Goal: Task Accomplishment & Management: Manage account settings

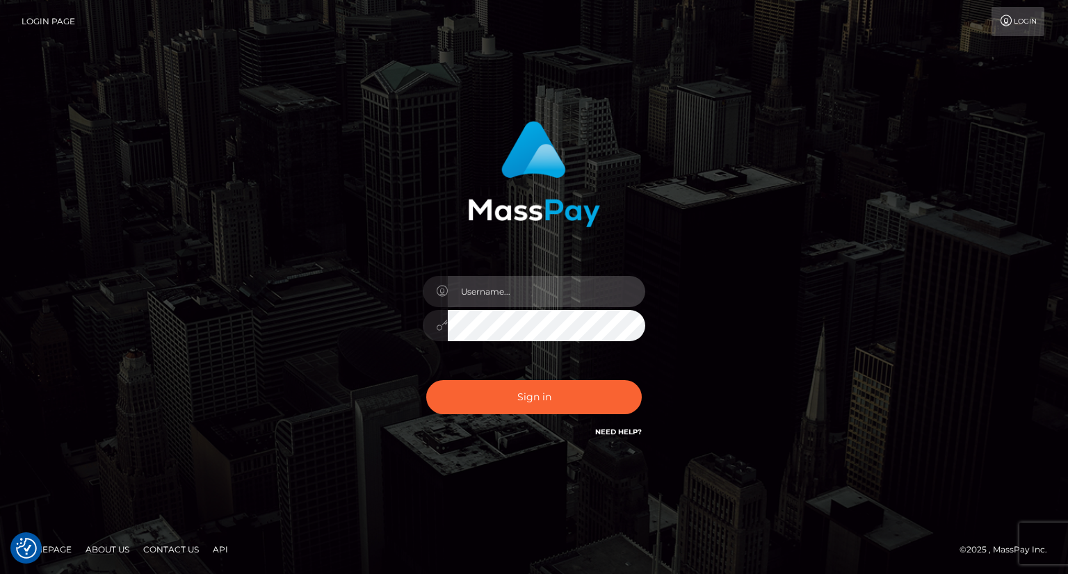
drag, startPoint x: 482, startPoint y: 298, endPoint x: 492, endPoint y: 292, distance: 11.6
click at [482, 298] on input "text" at bounding box center [547, 291] width 198 height 31
type input "Mirasol.spree"
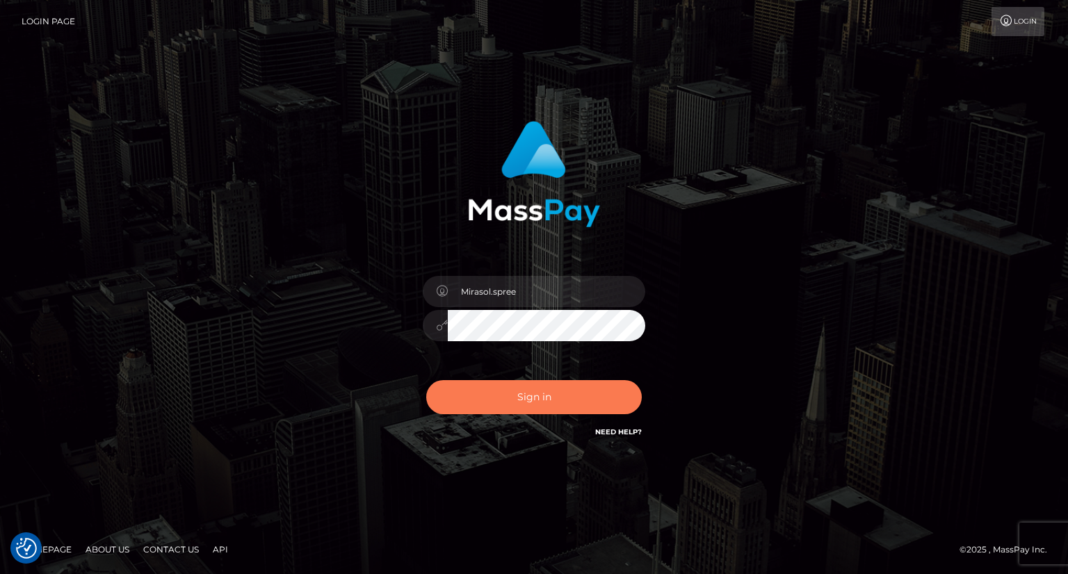
click at [544, 392] on button "Sign in" at bounding box center [534, 397] width 216 height 34
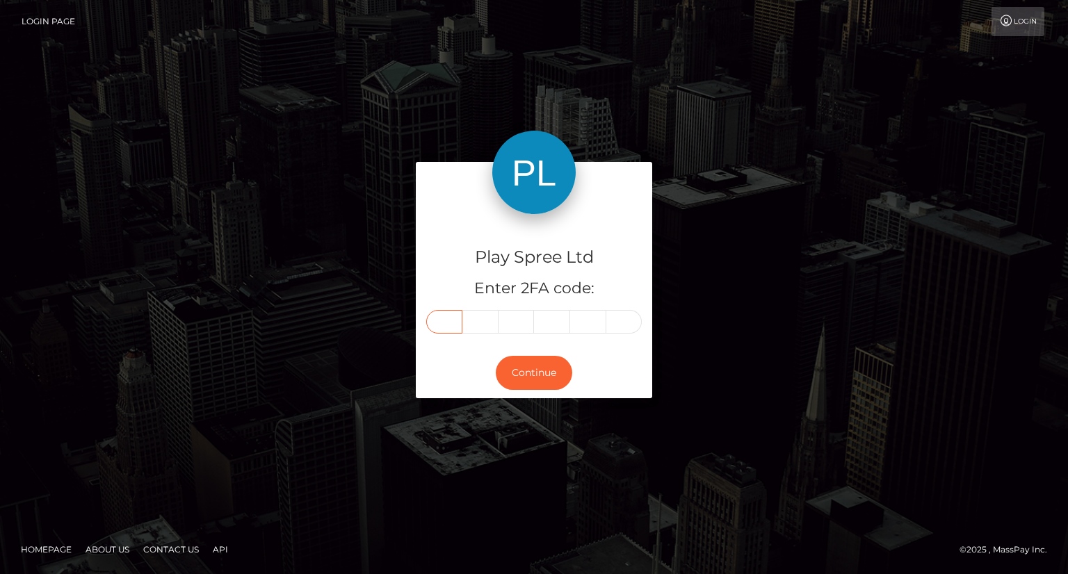
click at [453, 328] on input "text" at bounding box center [444, 322] width 36 height 24
click at [438, 321] on input "text" at bounding box center [444, 322] width 36 height 24
type input "5"
type input "2"
type input "3"
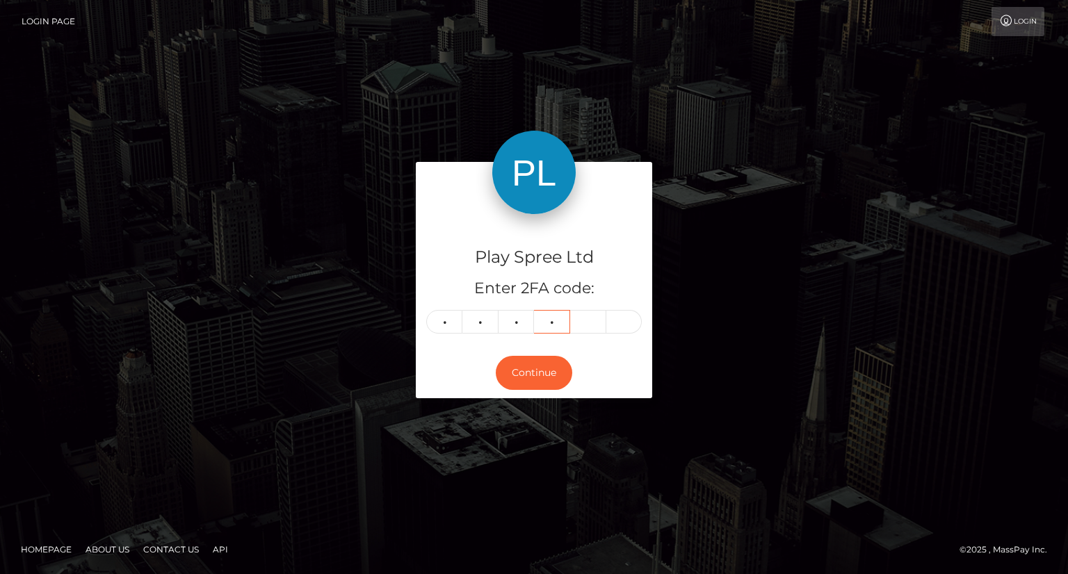
type input "3"
type input "2"
type input "0"
click at [526, 362] on button "Continue" at bounding box center [534, 373] width 76 height 34
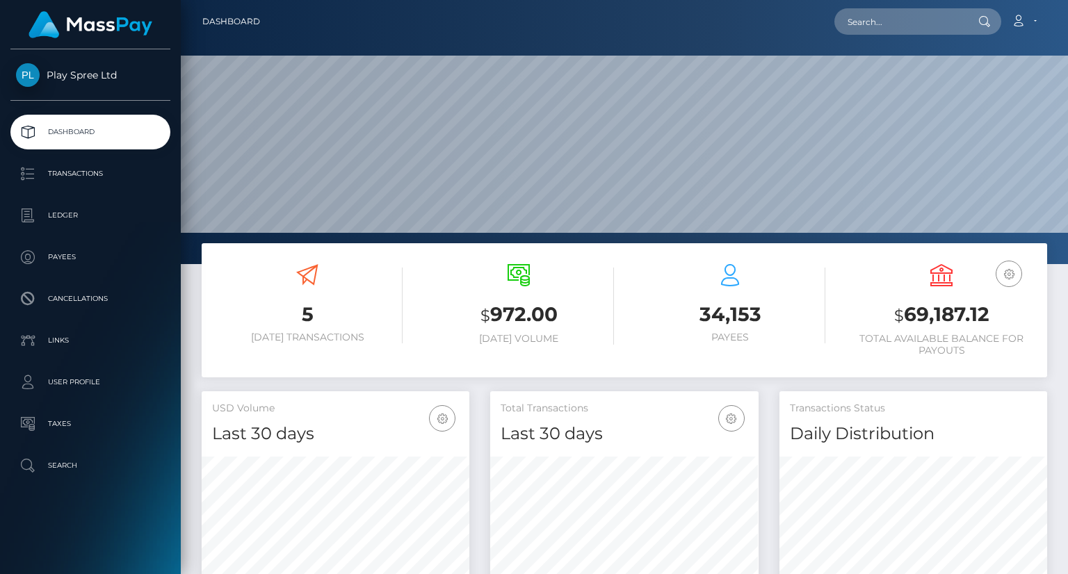
scroll to position [246, 267]
drag, startPoint x: 904, startPoint y: 312, endPoint x: 987, endPoint y: 315, distance: 82.8
click at [987, 315] on h3 "$ 69,187.12" at bounding box center [941, 315] width 191 height 29
copy h3 "69,187.12"
